Goal: Browse casually

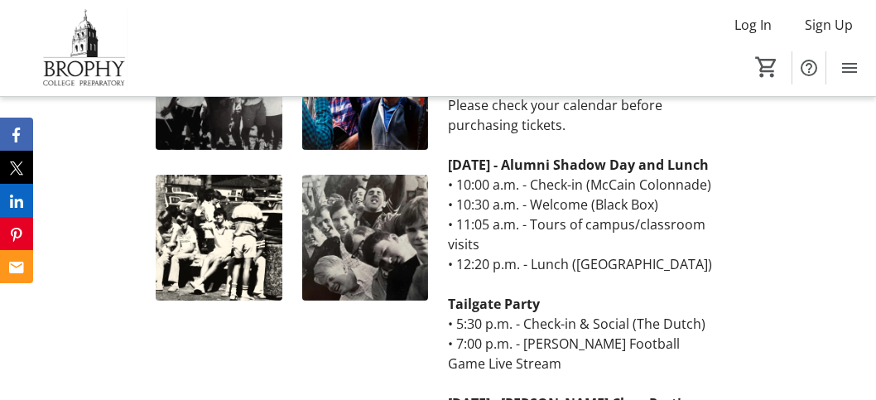
scroll to position [579, 0]
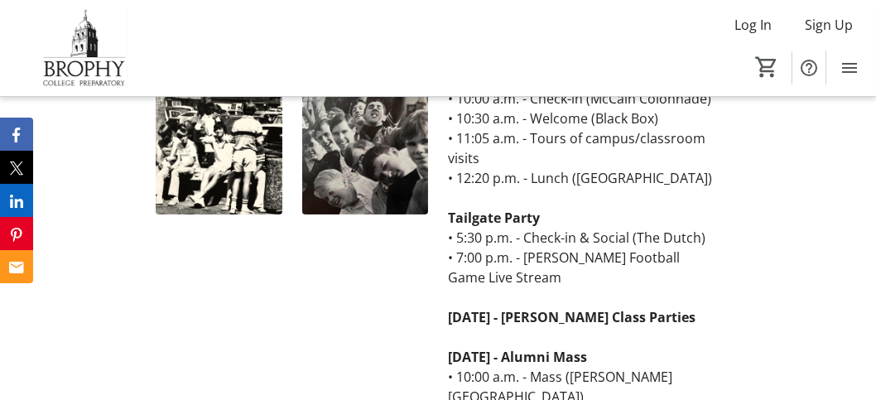
click at [392, 166] on img at bounding box center [365, 152] width 126 height 126
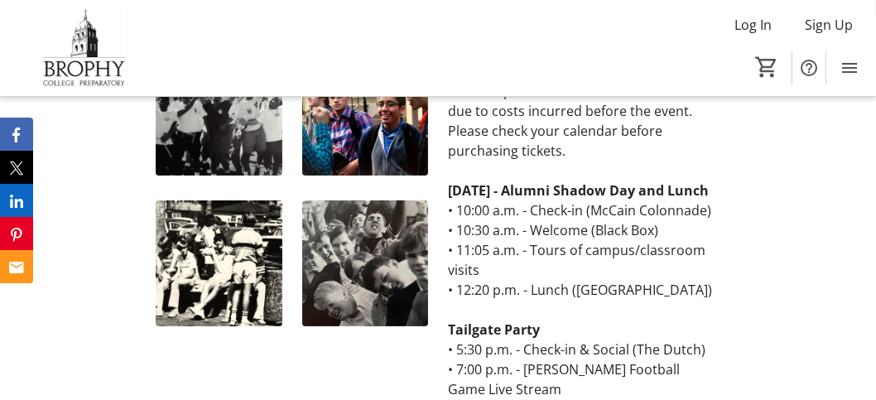
scroll to position [414, 0]
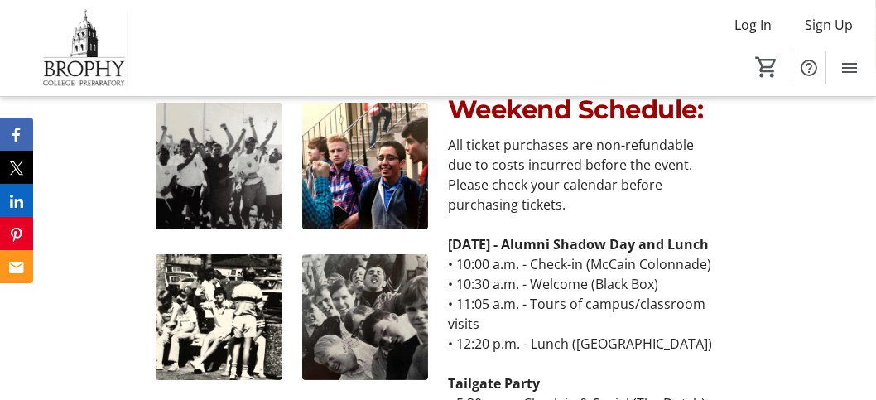
scroll to position [497, 0]
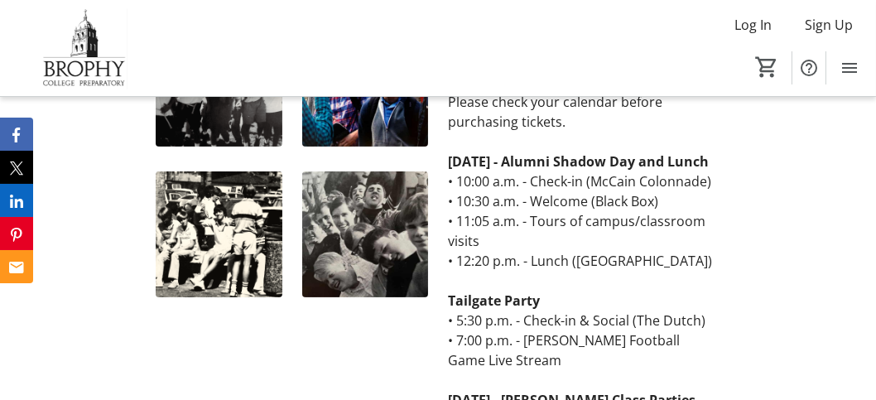
click at [181, 224] on img at bounding box center [219, 234] width 126 height 126
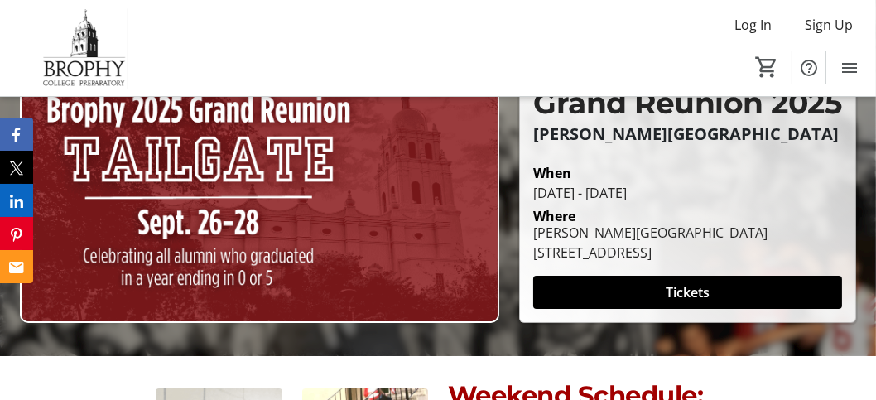
scroll to position [0, 0]
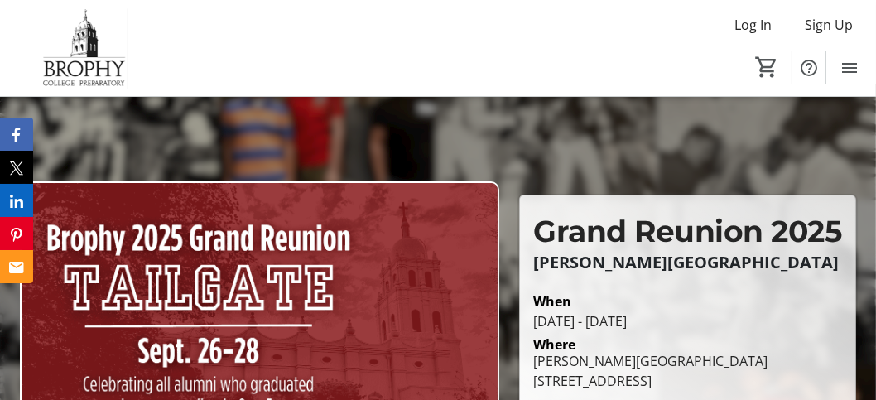
click at [363, 138] on div at bounding box center [438, 284] width 876 height 400
click at [505, 132] on div at bounding box center [438, 284] width 876 height 400
click at [275, 280] on img at bounding box center [259, 316] width 479 height 270
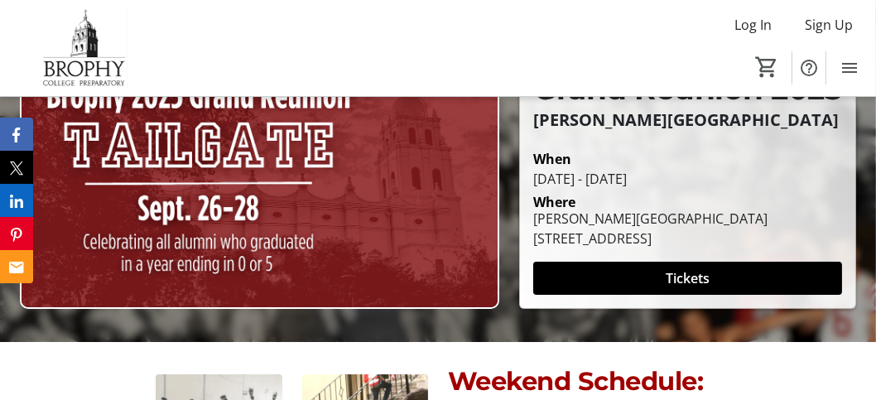
scroll to position [166, 0]
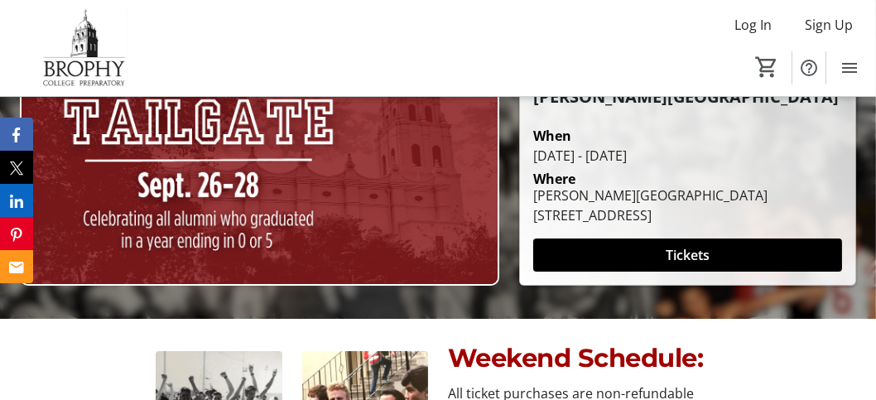
click at [366, 298] on div at bounding box center [438, 119] width 876 height 400
